Goal: Task Accomplishment & Management: Use online tool/utility

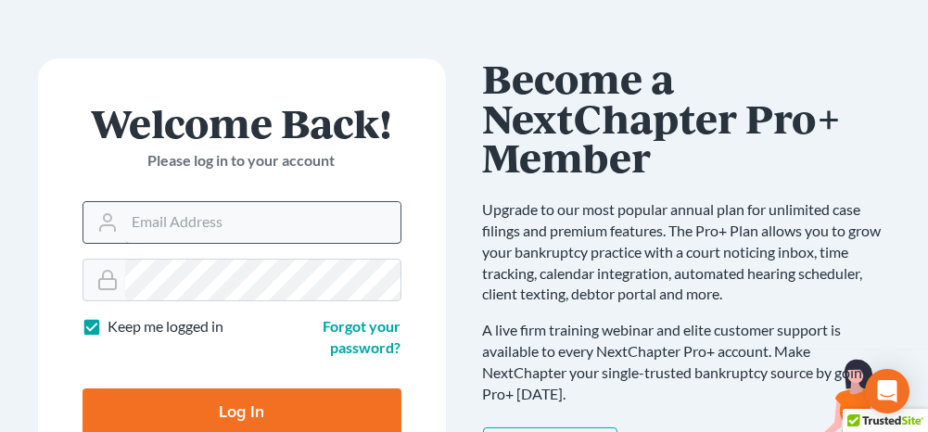
scroll to position [93, 0]
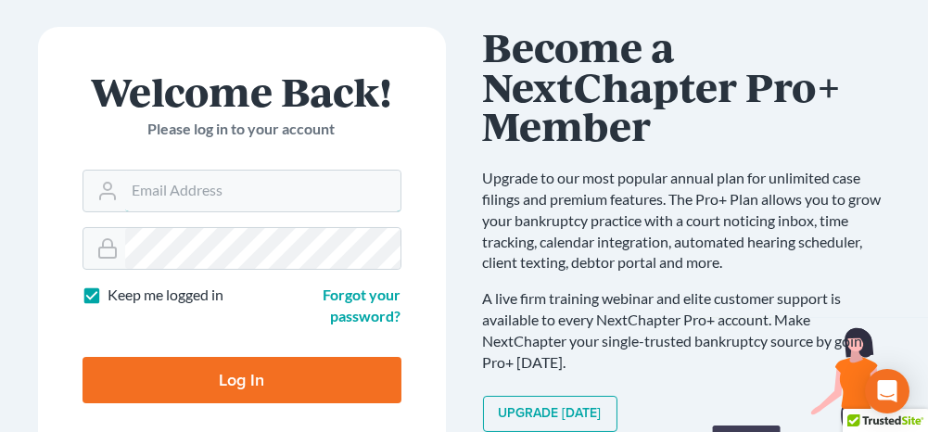
type input "[PERSON_NAME][EMAIL_ADDRESS][DOMAIN_NAME]"
click at [247, 374] on input "Log In" at bounding box center [242, 380] width 319 height 46
type input "Thinking..."
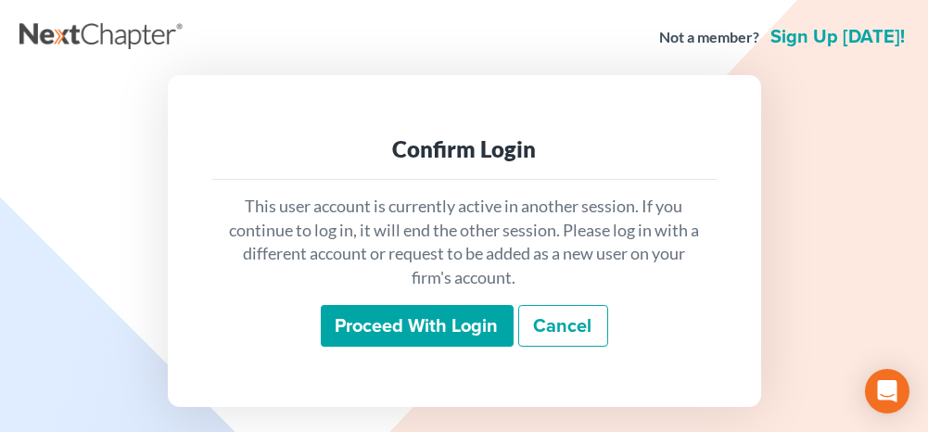
click at [421, 337] on input "Proceed with login" at bounding box center [417, 326] width 193 height 43
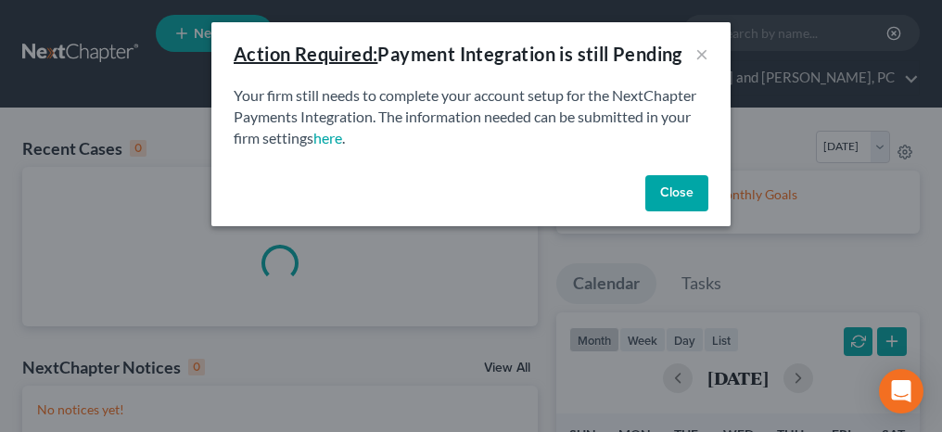
click at [681, 185] on button "Close" at bounding box center [676, 193] width 63 height 37
